Goal: Contribute content: Add original content to the website for others to see

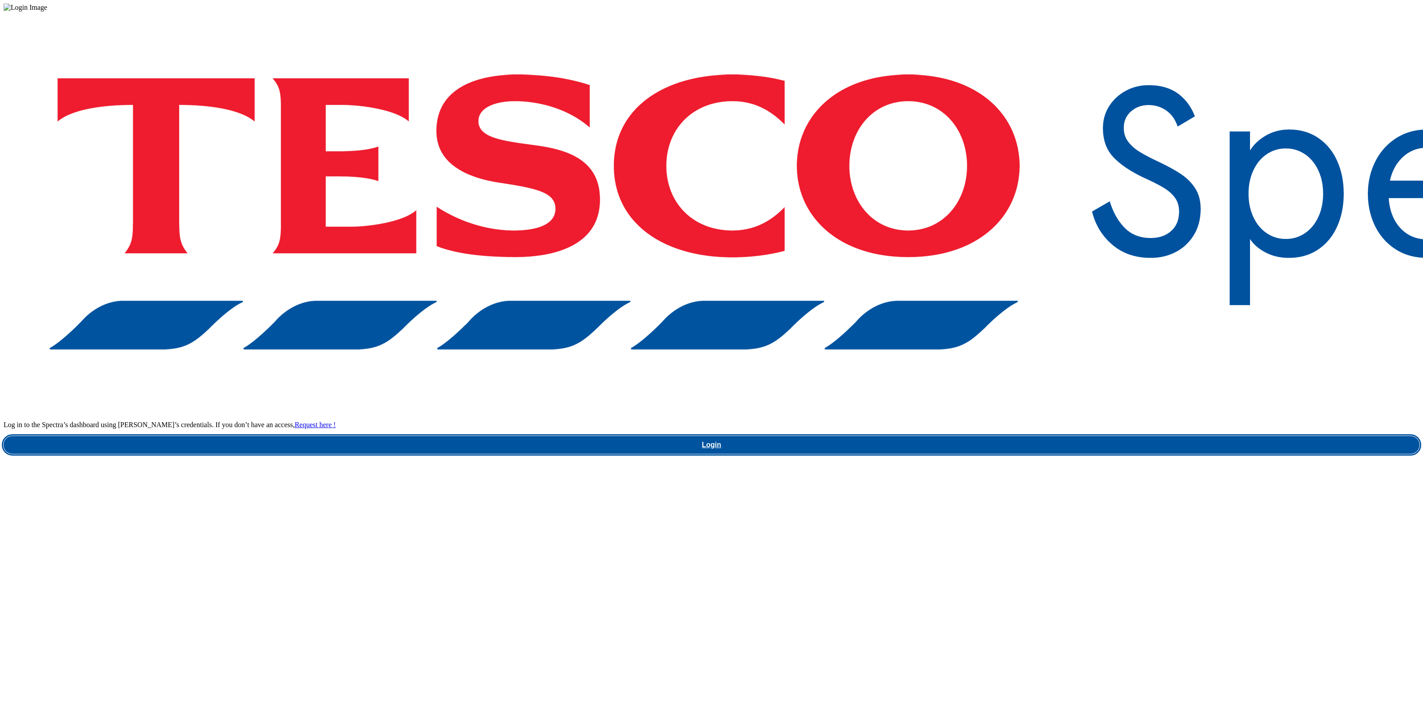
click at [1073, 436] on link "Login" at bounding box center [712, 445] width 1416 height 18
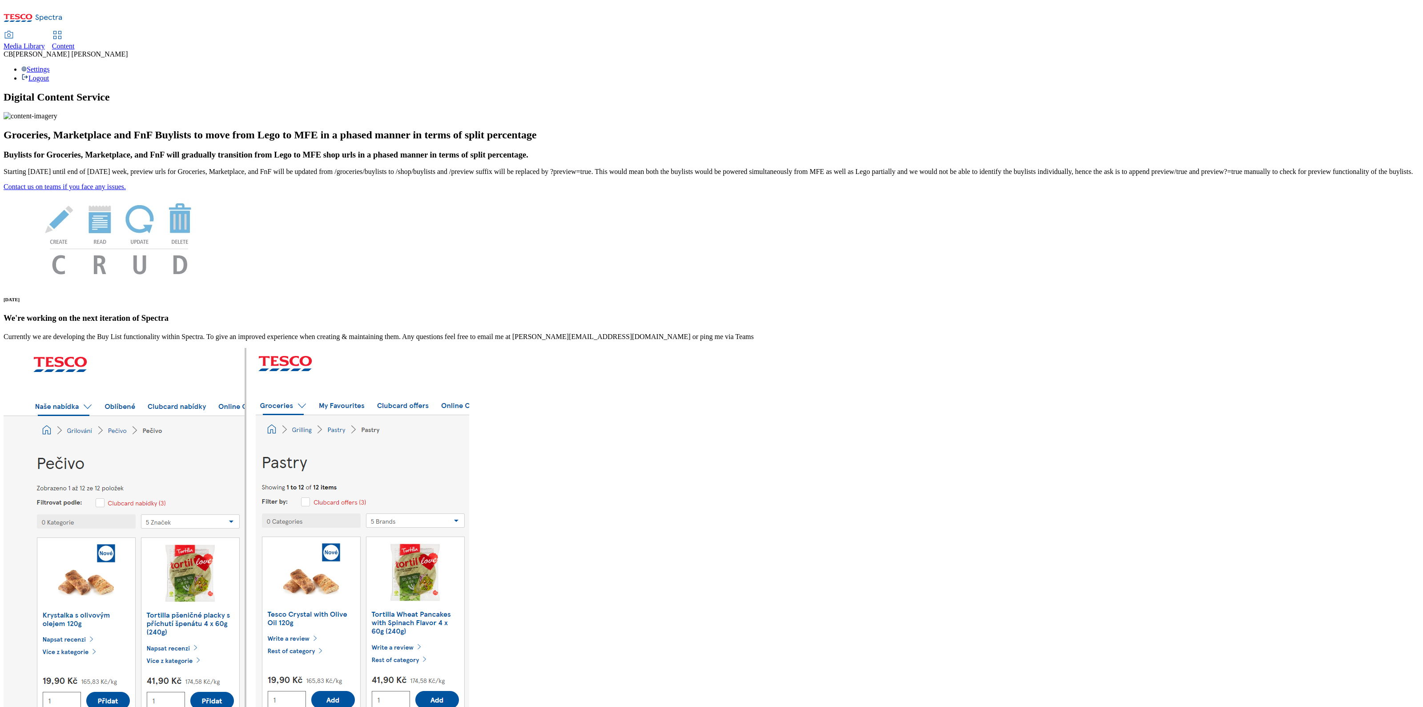
click at [45, 42] on span "Media Library" at bounding box center [24, 46] width 41 height 8
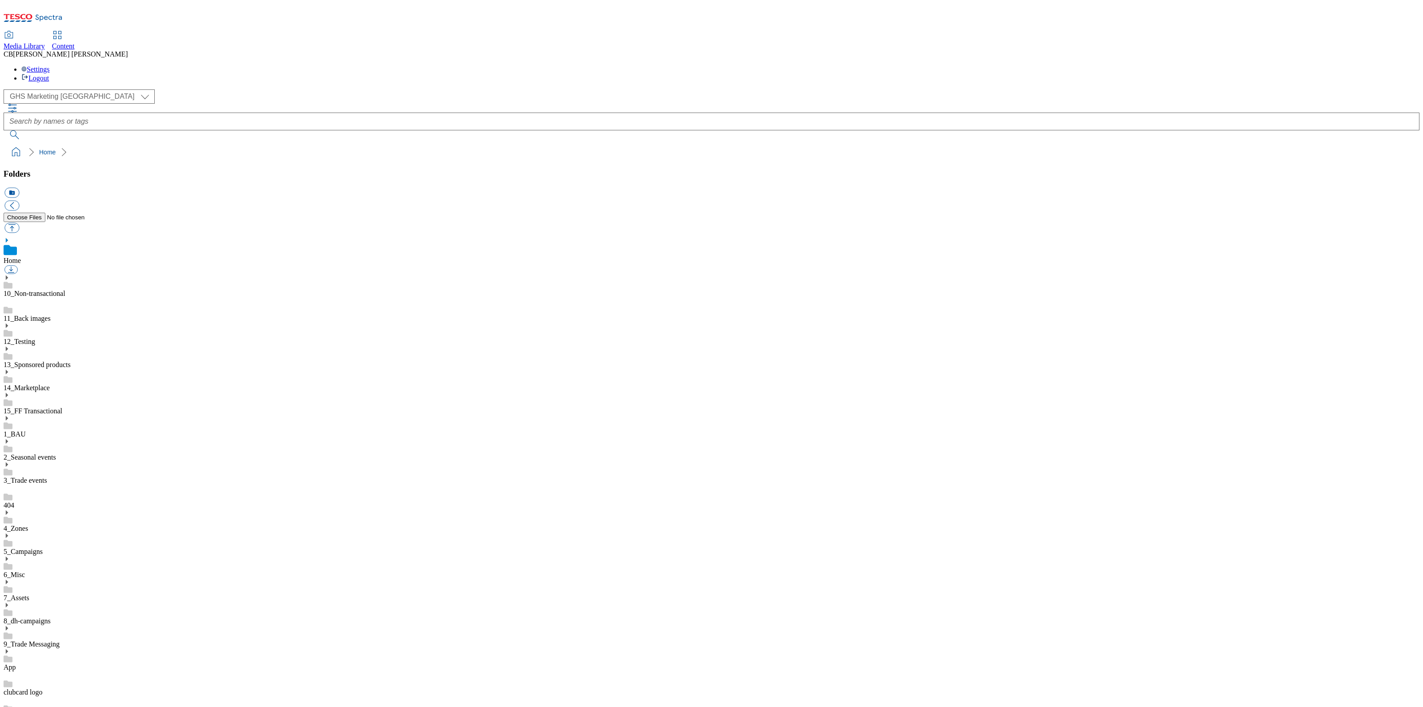
scroll to position [1, 0]
click at [8, 603] on use at bounding box center [7, 605] width 2 height 4
click at [19, 223] on button "button" at bounding box center [11, 228] width 15 height 10
type input "C:\fakepath\1753970063057-Packshot_f.png"
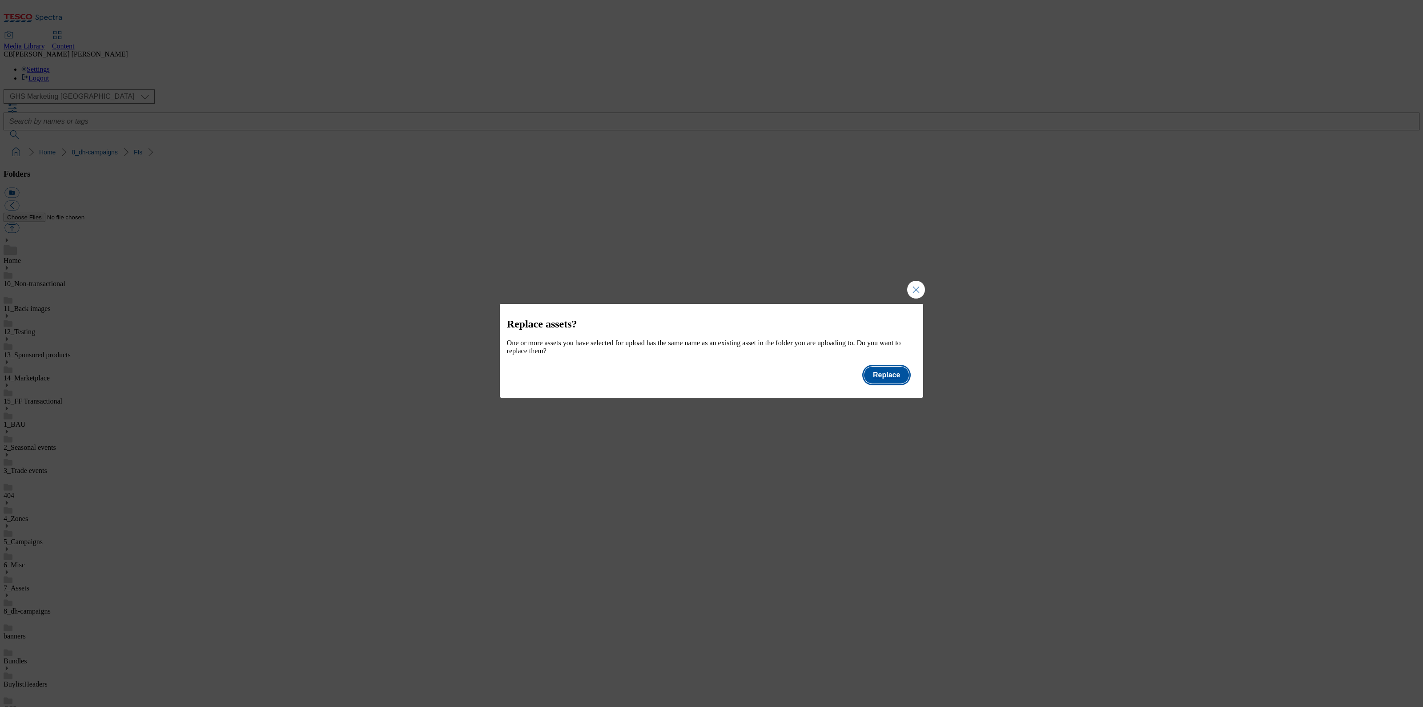
click at [880, 374] on button "Replace" at bounding box center [886, 374] width 45 height 17
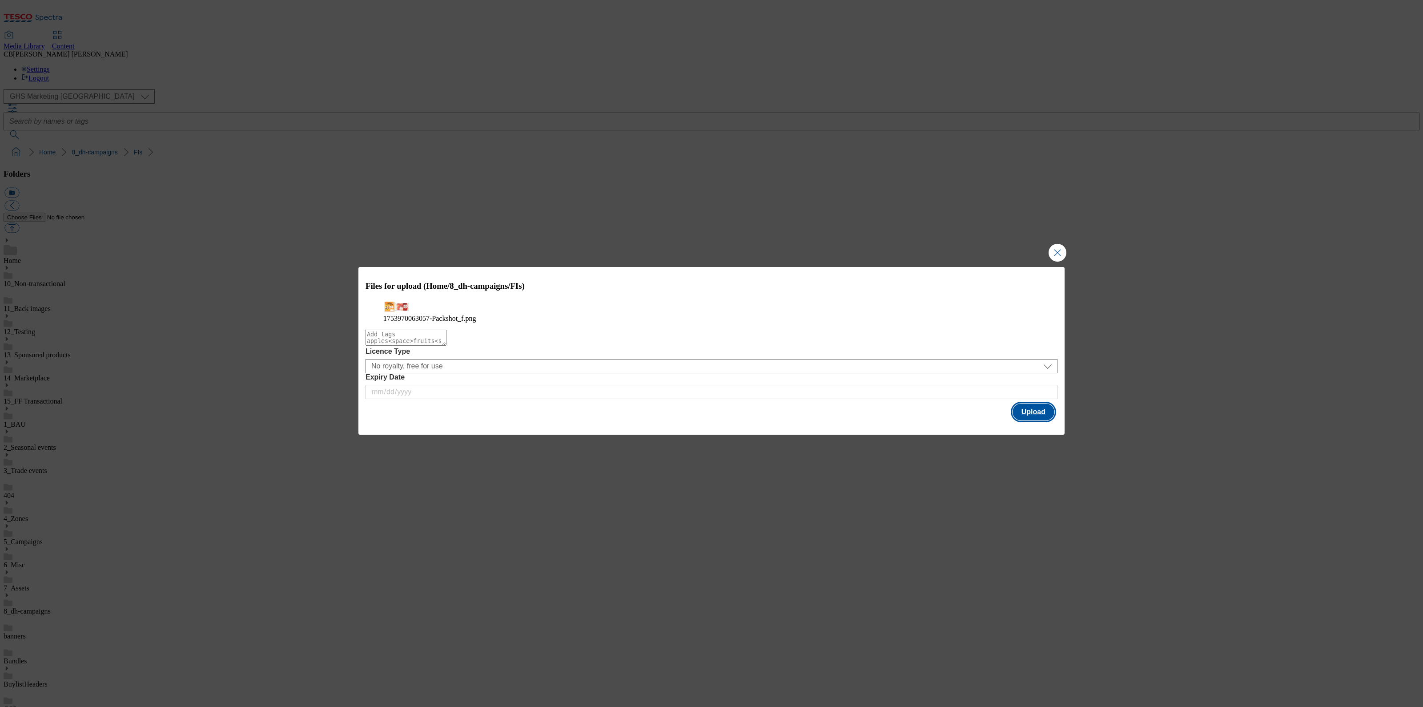
click at [1038, 420] on button "Upload" at bounding box center [1034, 411] width 42 height 17
